Goal: Task Accomplishment & Management: Manage account settings

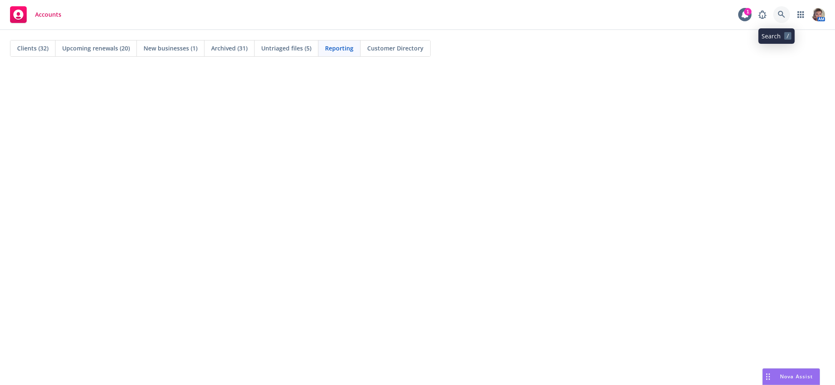
click at [778, 14] on icon at bounding box center [782, 15] width 8 height 8
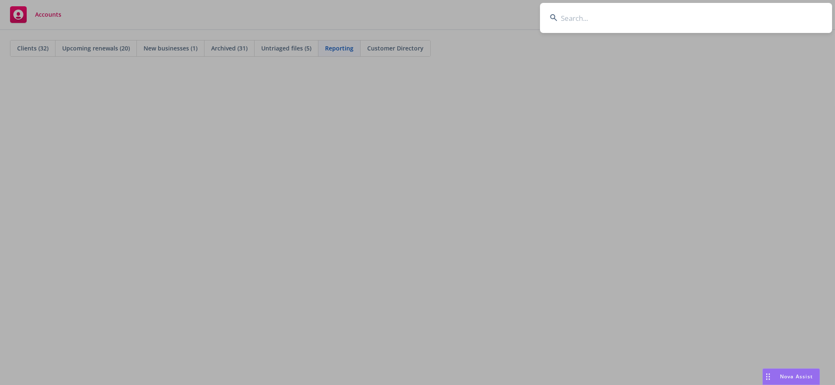
click at [645, 25] on input at bounding box center [686, 18] width 292 height 30
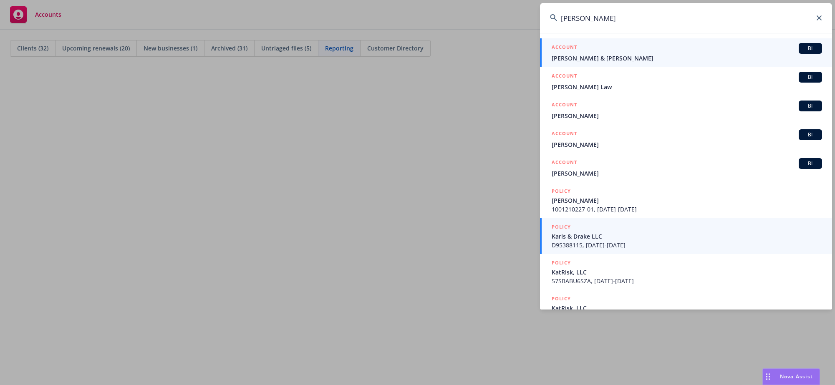
type input "[PERSON_NAME]"
click at [574, 241] on span "D95388115, [DATE]-[DATE]" at bounding box center [687, 245] width 270 height 9
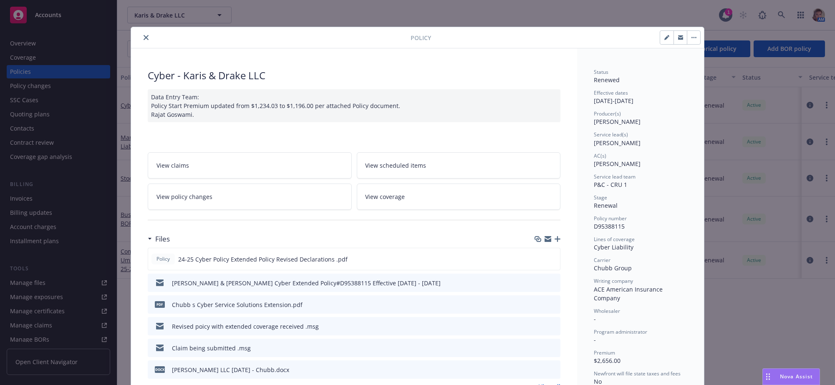
click at [142, 35] on button "close" at bounding box center [146, 38] width 10 height 10
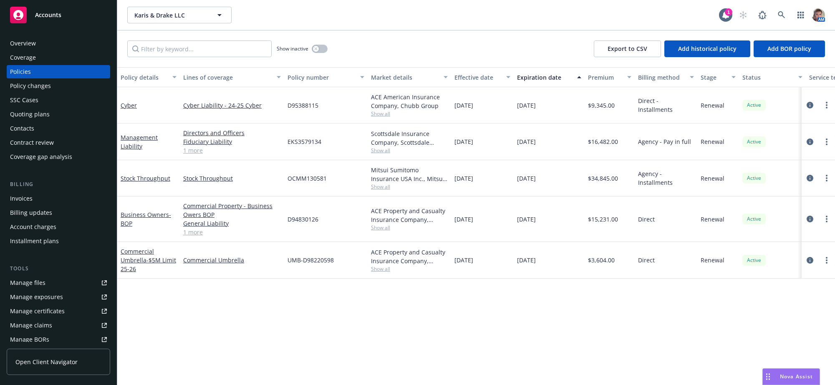
click at [72, 78] on div "Policies" at bounding box center [58, 71] width 97 height 13
click at [484, 242] on div "[DATE]" at bounding box center [482, 219] width 63 height 45
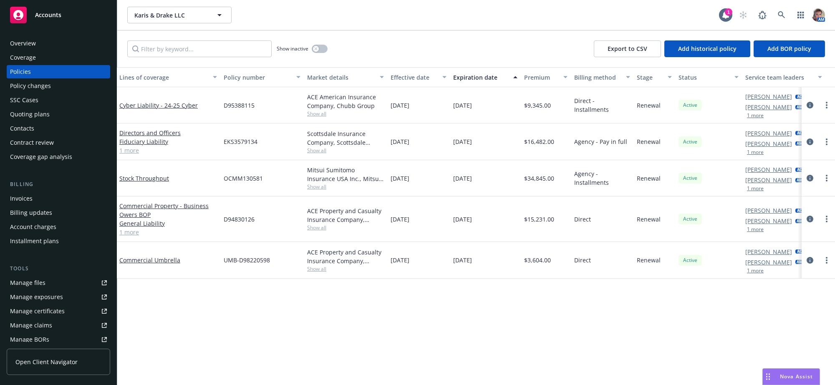
scroll to position [0, 88]
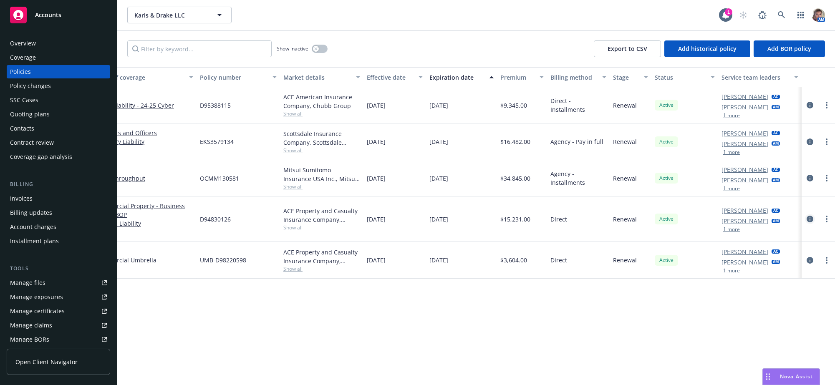
click at [808, 222] on icon "circleInformation" at bounding box center [810, 219] width 7 height 7
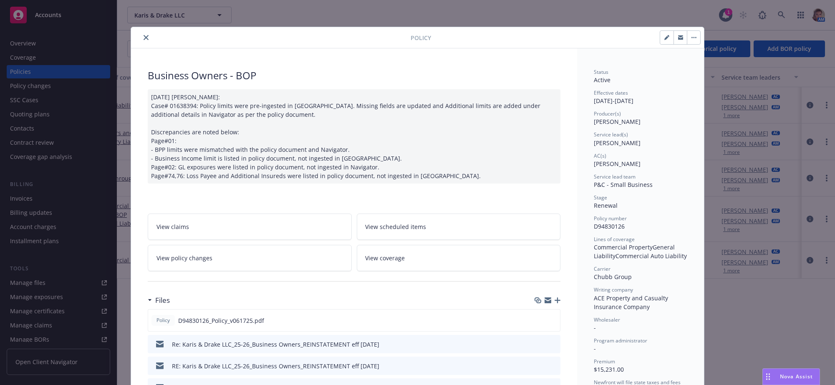
click at [660, 35] on button "button" at bounding box center [666, 37] width 13 height 13
select select "RENEWAL"
select select "12"
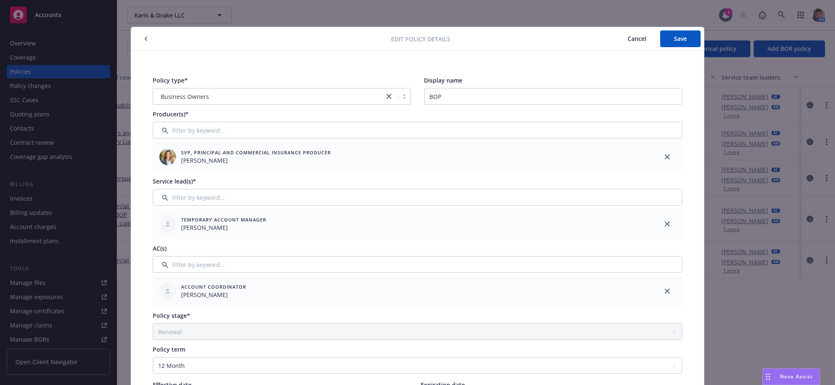
click at [145, 39] on icon "button" at bounding box center [145, 38] width 3 height 5
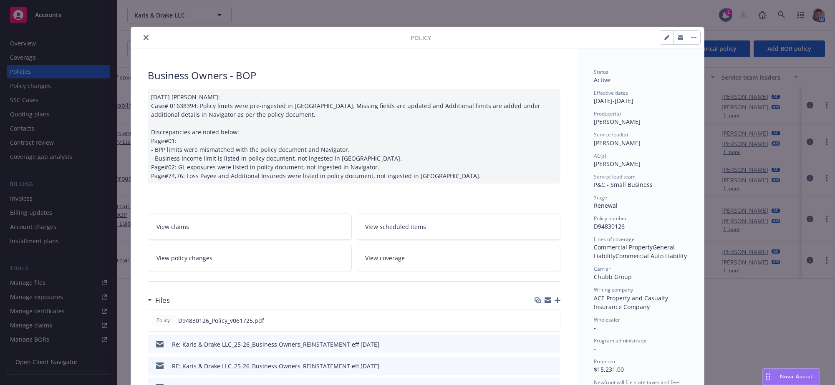
click at [146, 36] on icon "close" at bounding box center [146, 37] width 5 height 5
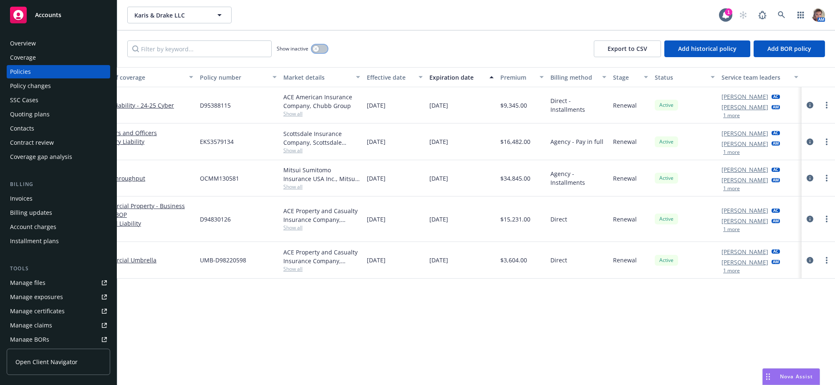
click at [318, 50] on icon "button" at bounding box center [315, 48] width 3 height 3
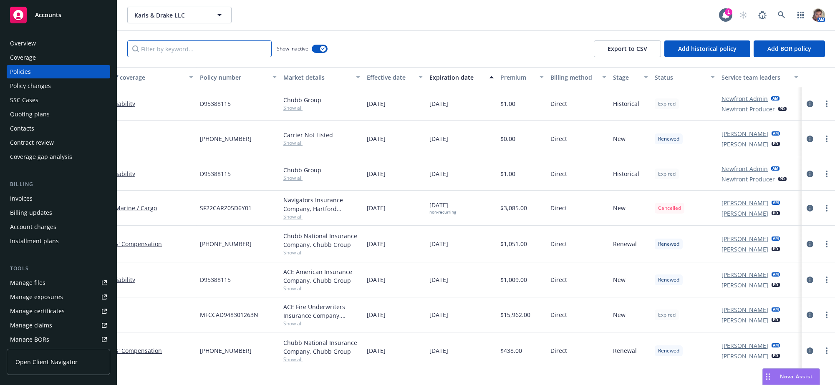
click at [245, 57] on input "Filter by keyword..." at bounding box center [199, 48] width 144 height 17
click at [220, 82] on div "Policy number" at bounding box center [234, 77] width 68 height 9
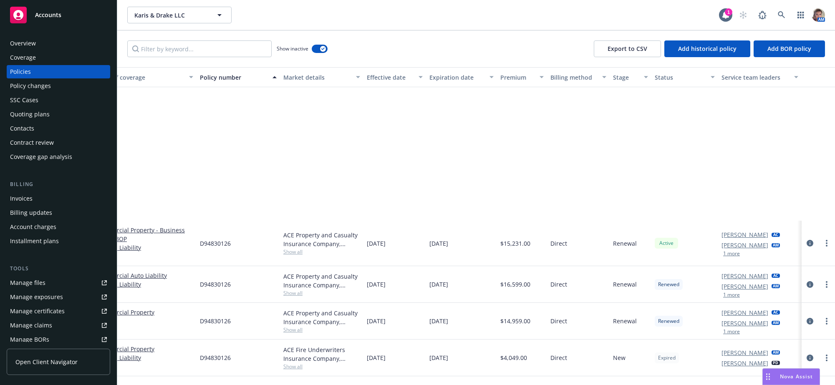
scroll to position [719, 88]
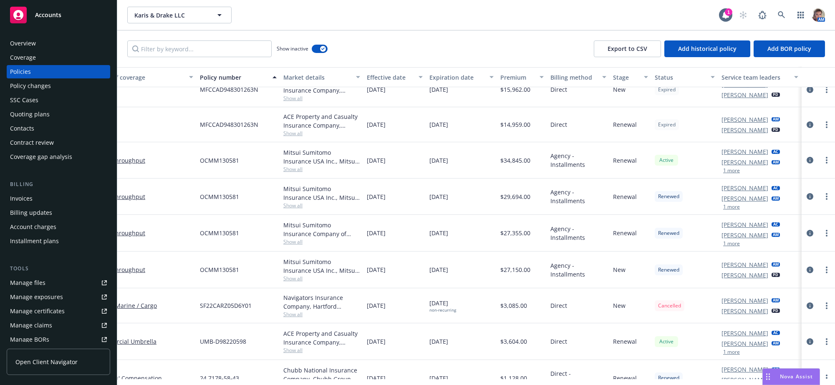
click at [256, 142] on div "MFCCAD948301263N" at bounding box center [238, 124] width 83 height 35
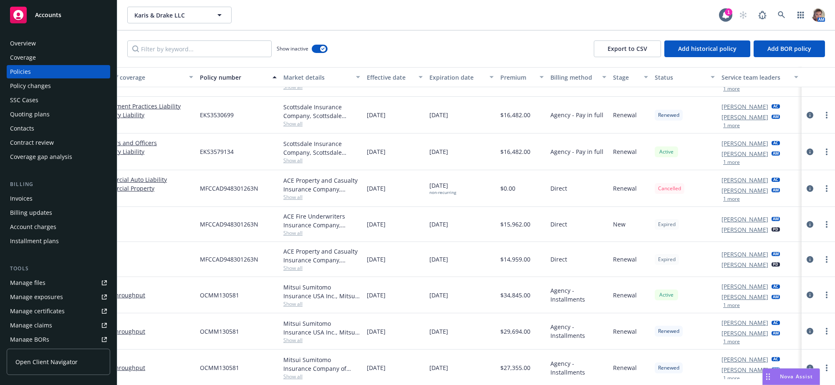
scroll to position [595, 88]
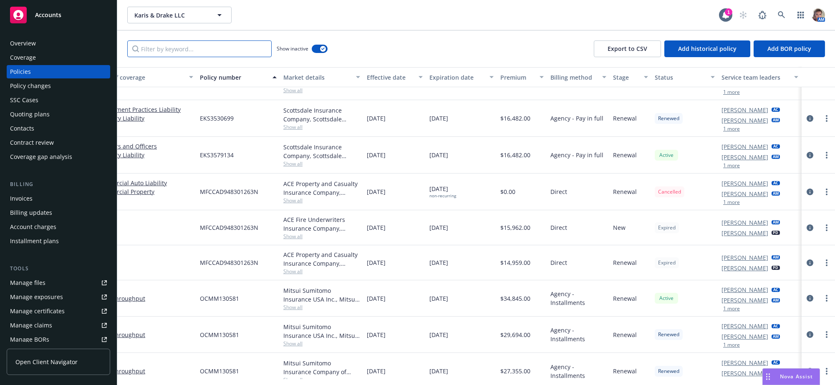
click at [222, 57] on input "Filter by keyword..." at bounding box center [199, 48] width 144 height 17
paste input "MFCCAD948301263N"
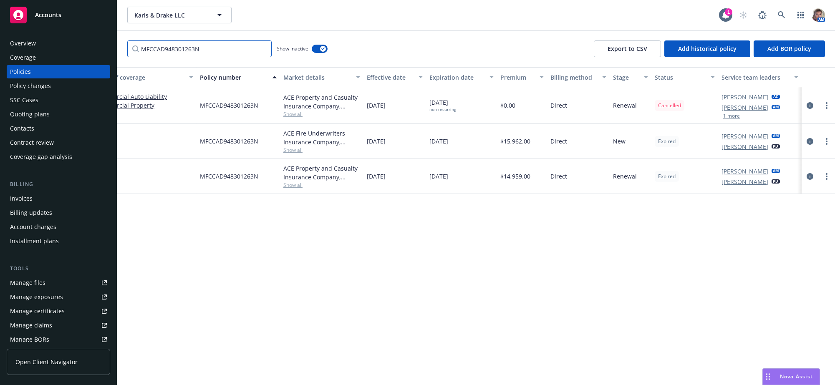
scroll to position [0, 88]
type input "MFCCAD948301263N"
click at [323, 52] on div "button" at bounding box center [323, 49] width 6 height 6
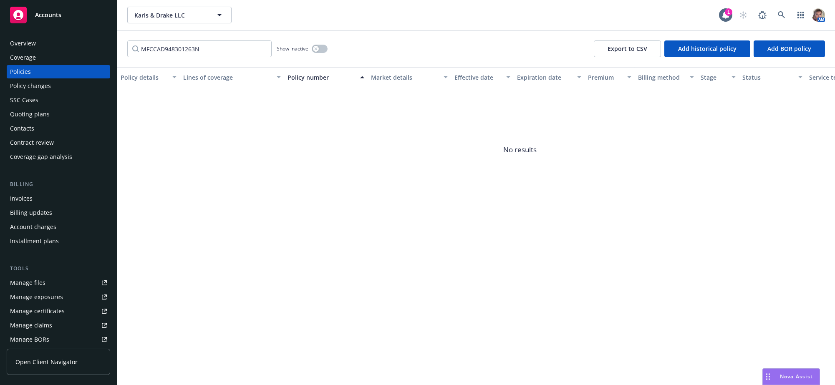
click at [52, 78] on div "Policies" at bounding box center [58, 71] width 97 height 13
click at [23, 76] on div "Policies" at bounding box center [20, 71] width 21 height 13
click at [238, 156] on span "No results" at bounding box center [519, 149] width 805 height 125
drag, startPoint x: 263, startPoint y: 288, endPoint x: 219, endPoint y: 179, distance: 117.8
click at [263, 288] on div "Policy details Lines of coverage Policy number Market details Effective date Ex…" at bounding box center [476, 226] width 718 height 318
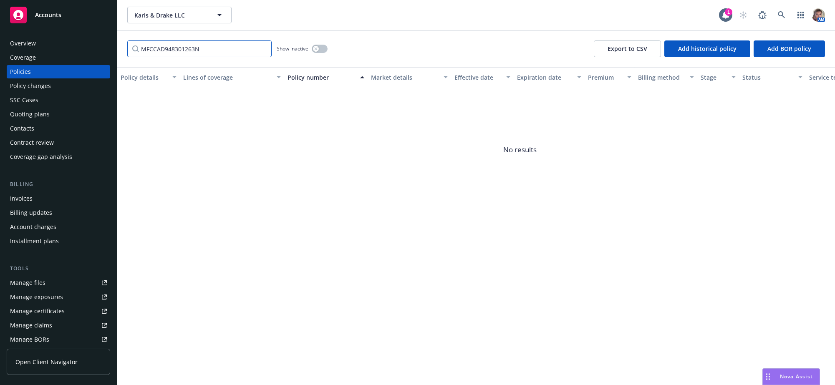
drag, startPoint x: 215, startPoint y: 57, endPoint x: 132, endPoint y: 61, distance: 83.6
click at [134, 57] on input "MFCCAD948301263N" at bounding box center [199, 48] width 144 height 17
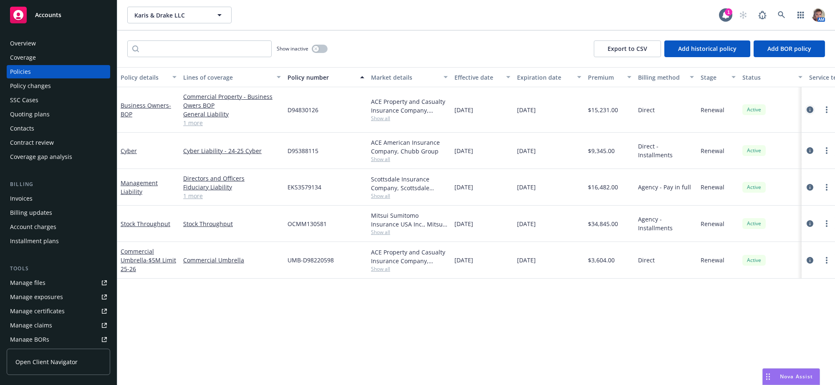
click at [808, 113] on icon "circleInformation" at bounding box center [810, 109] width 7 height 7
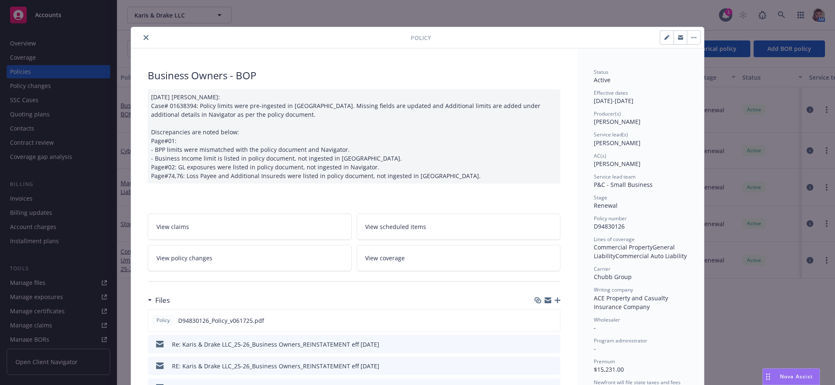
scroll to position [25, 0]
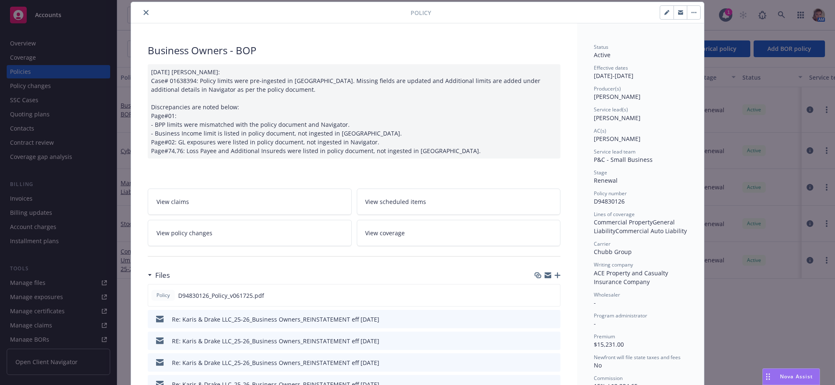
click at [664, 15] on icon "button" at bounding box center [666, 12] width 5 height 5
select select "RENEWAL"
select select "12"
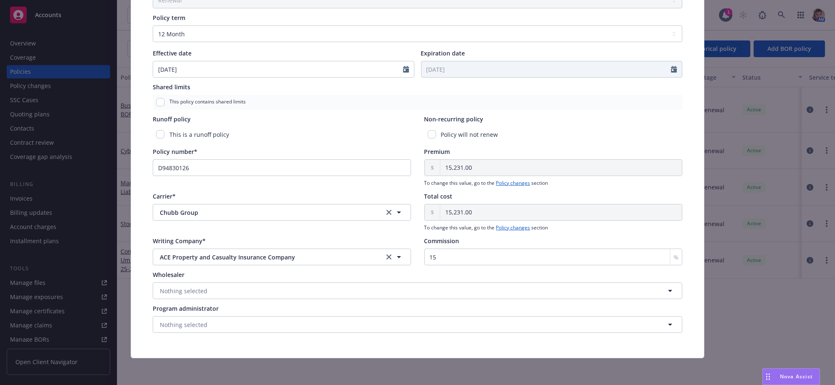
scroll to position [0, 0]
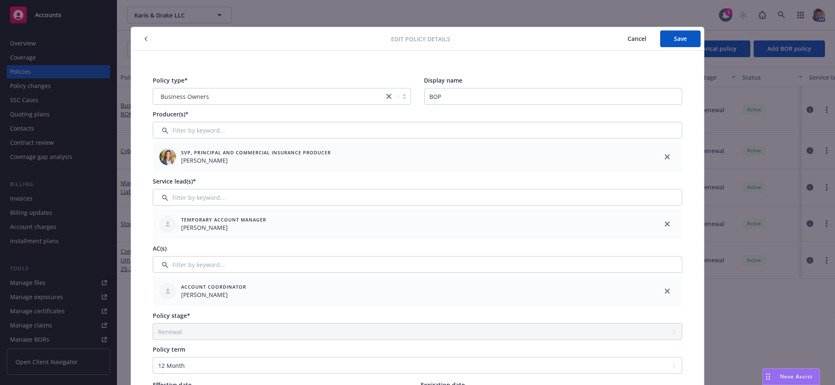
click at [144, 35] on button "button" at bounding box center [146, 39] width 10 height 10
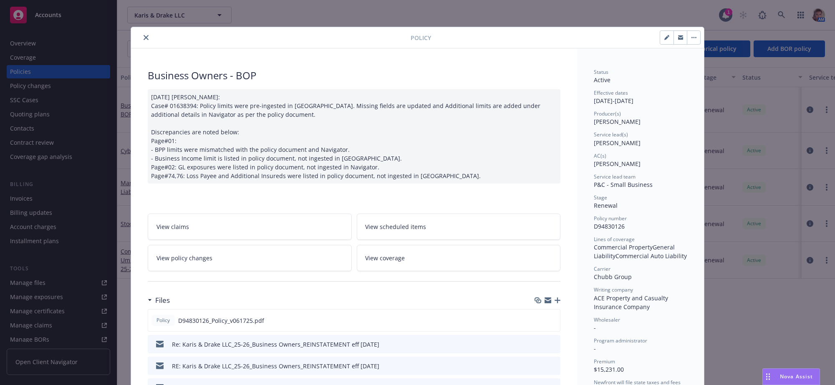
click at [148, 39] on button "close" at bounding box center [146, 38] width 10 height 10
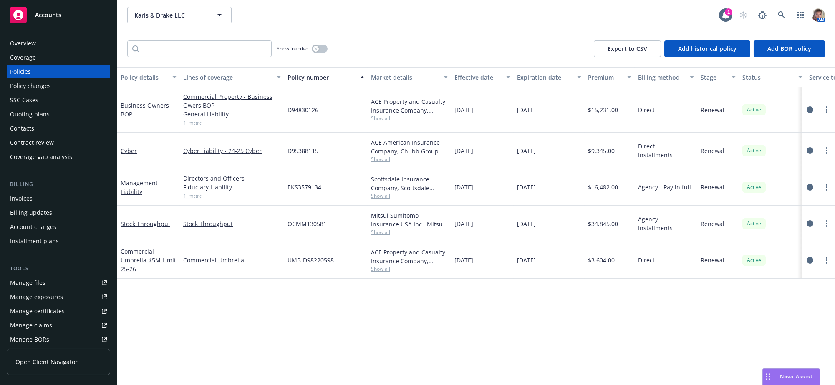
drag, startPoint x: 315, startPoint y: 346, endPoint x: 317, endPoint y: 341, distance: 6.1
click at [315, 346] on div "Policy details Lines of coverage Policy number Market details Effective date Ex…" at bounding box center [476, 223] width 718 height 312
click at [439, 331] on div "Policy details Lines of coverage Policy number Market details Effective date Ex…" at bounding box center [476, 223] width 718 height 312
click at [385, 347] on div "Policy details Lines of coverage Policy number Market details Effective date Ex…" at bounding box center [476, 223] width 718 height 312
click at [173, 327] on div "Policy details Lines of coverage Policy number Market details Effective date Ex…" at bounding box center [476, 223] width 718 height 312
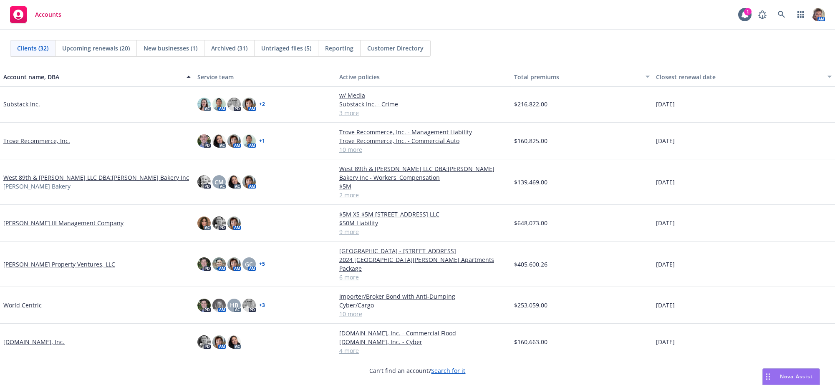
scroll to position [848, 0]
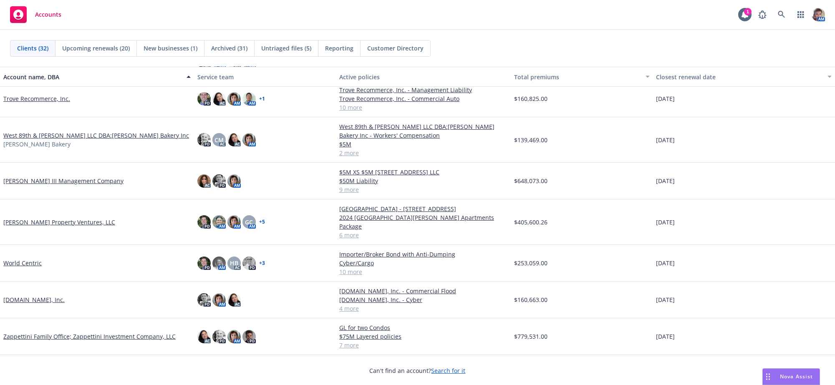
click at [38, 221] on link "[PERSON_NAME] Property Ventures, LLC" at bounding box center [59, 222] width 112 height 9
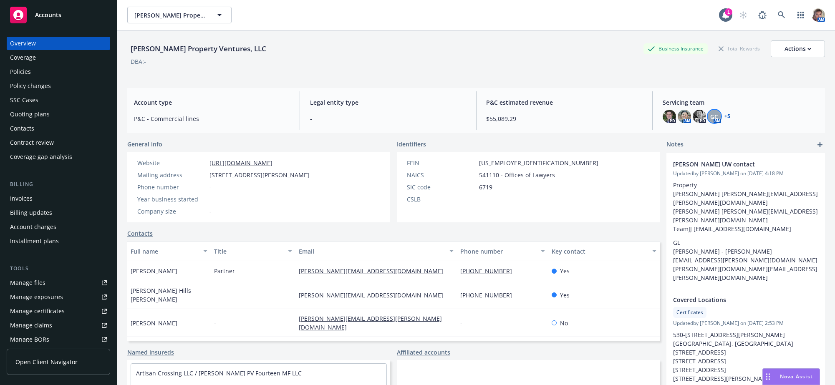
click at [710, 121] on span "GC" at bounding box center [714, 116] width 8 height 9
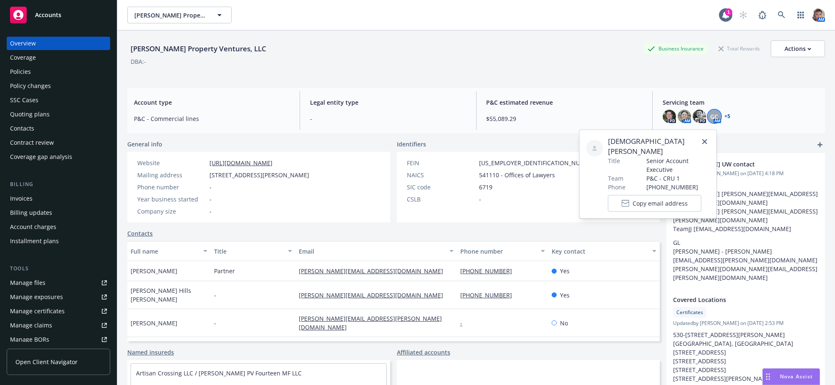
scroll to position [222, 0]
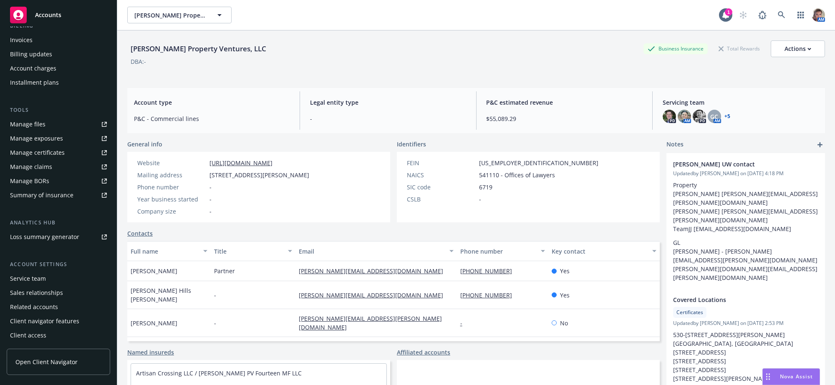
click at [67, 272] on div "Service team" at bounding box center [58, 278] width 97 height 13
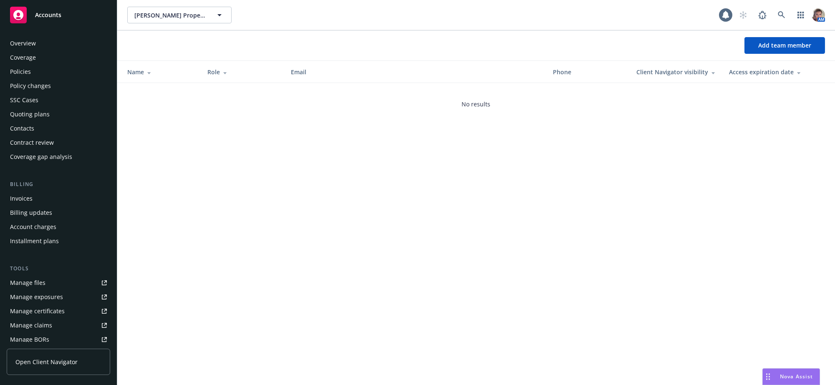
scroll to position [222, 0]
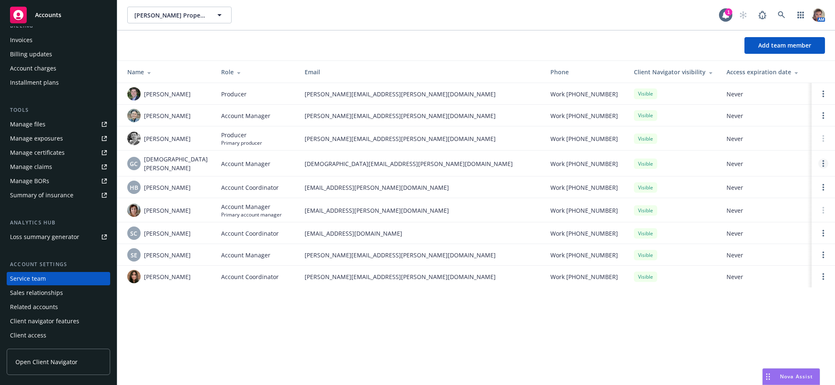
click at [821, 169] on link "Open options" at bounding box center [823, 164] width 10 height 10
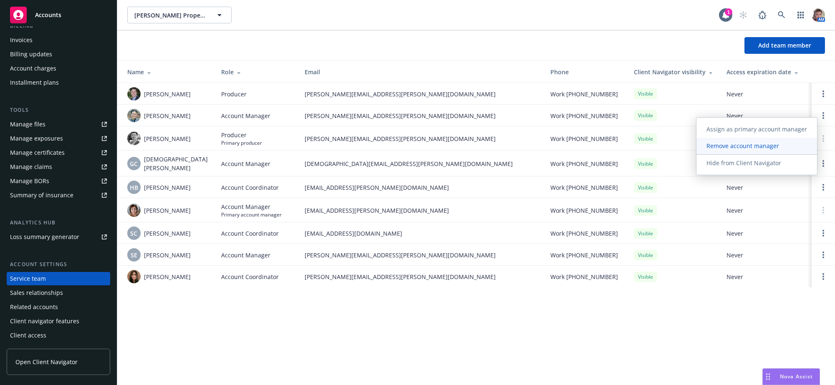
click at [733, 144] on span "Remove account manager" at bounding box center [742, 146] width 93 height 8
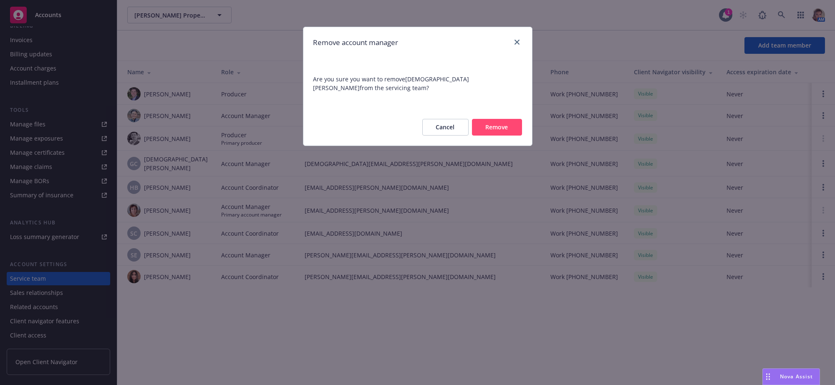
click at [498, 131] on button "Remove" at bounding box center [497, 127] width 50 height 17
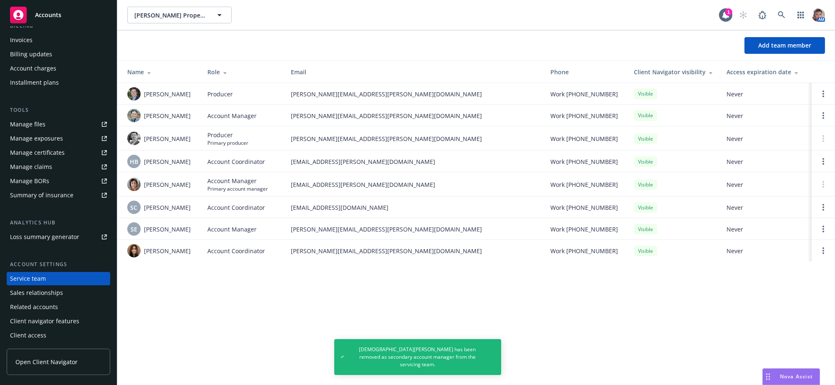
scroll to position [0, 0]
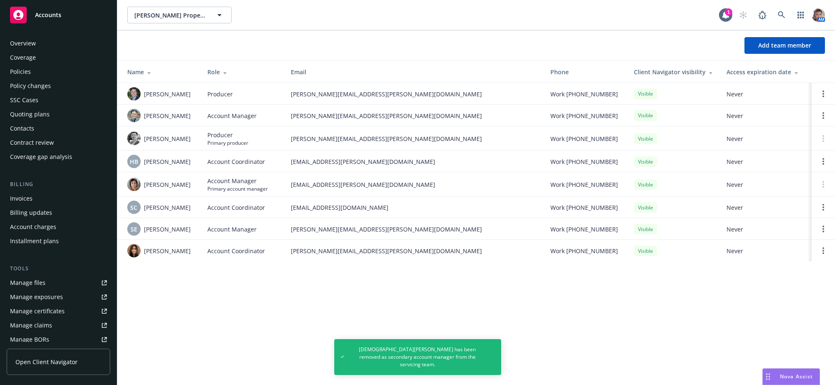
click at [45, 78] on div "Policies" at bounding box center [58, 71] width 97 height 13
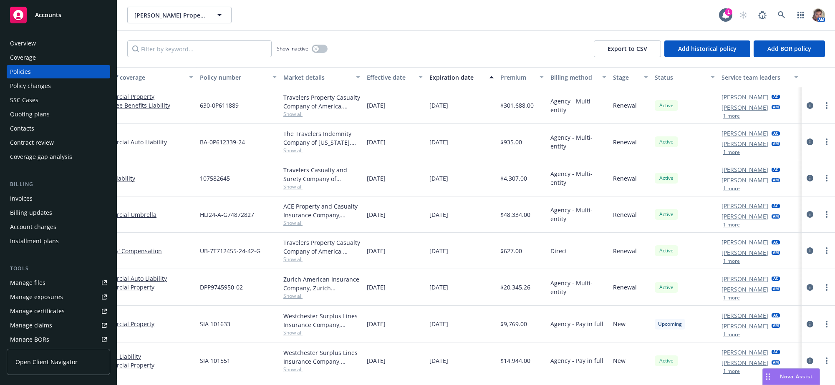
scroll to position [93, 96]
